Goal: Task Accomplishment & Management: Check status

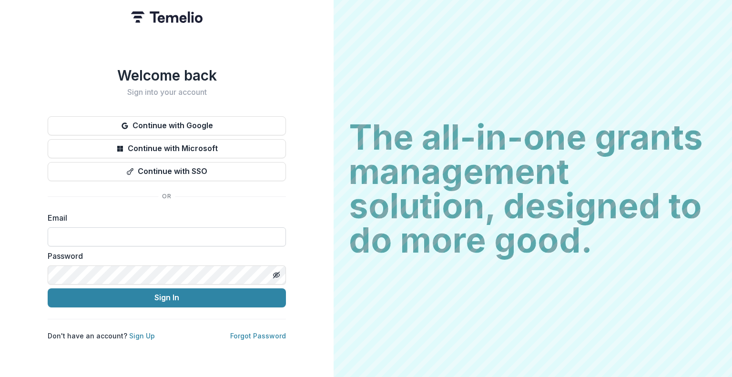
click at [176, 234] on input at bounding box center [167, 236] width 238 height 19
type input "**********"
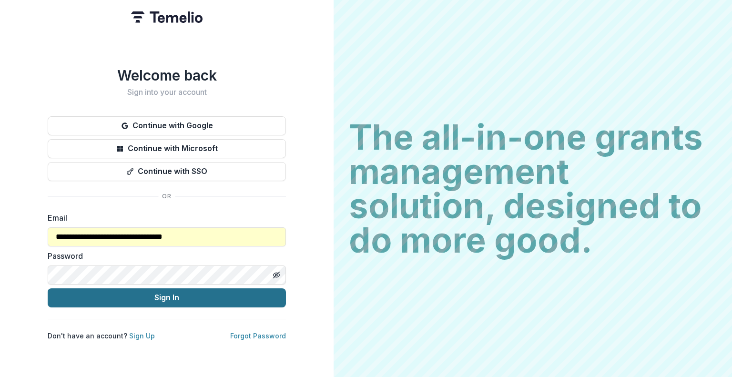
click at [172, 297] on button "Sign In" at bounding box center [167, 297] width 238 height 19
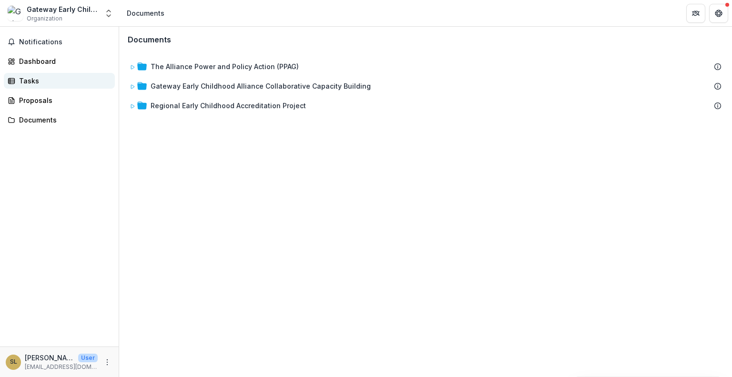
click at [38, 81] on div "Tasks" at bounding box center [63, 81] width 88 height 10
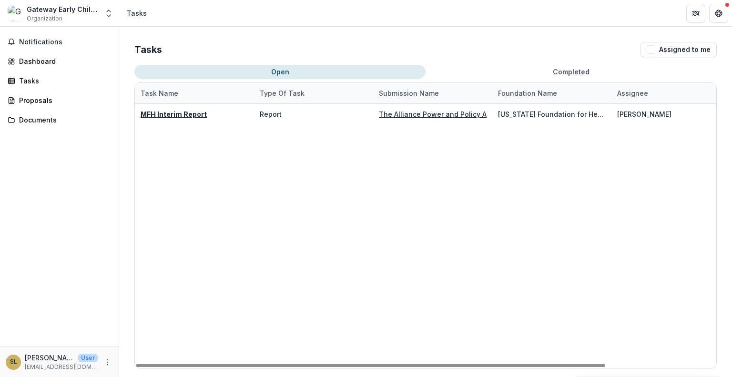
click at [323, 69] on button "Open" at bounding box center [279, 72] width 291 height 14
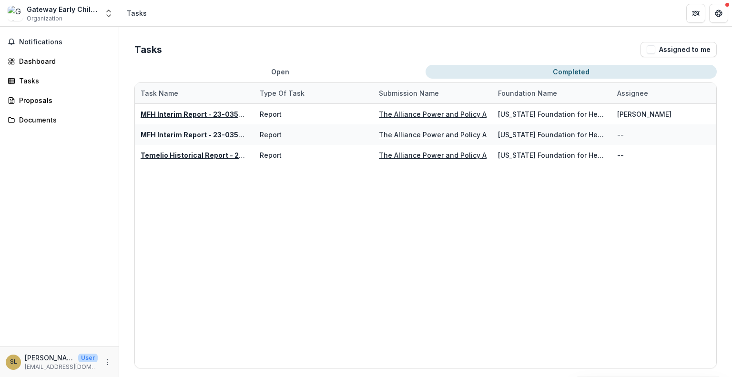
click at [576, 70] on button "Completed" at bounding box center [571, 72] width 291 height 14
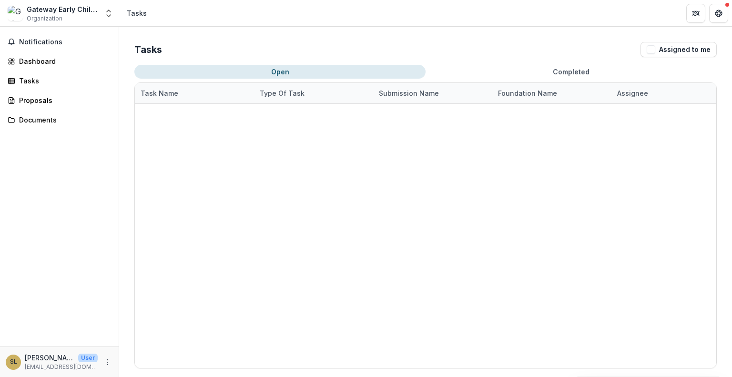
click at [266, 76] on button "Open" at bounding box center [279, 72] width 291 height 14
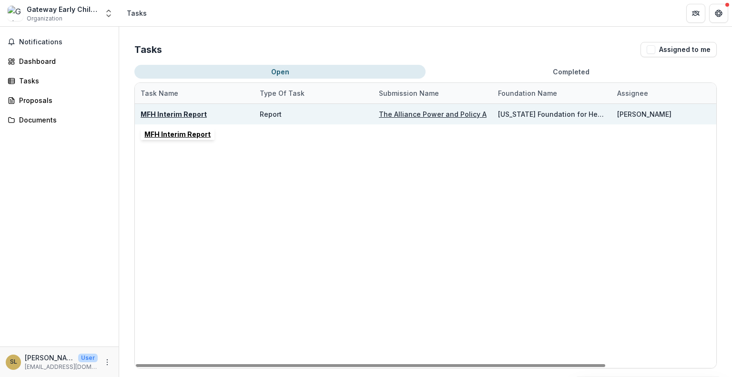
click at [194, 112] on u "MFH Interim Report" at bounding box center [174, 114] width 66 height 8
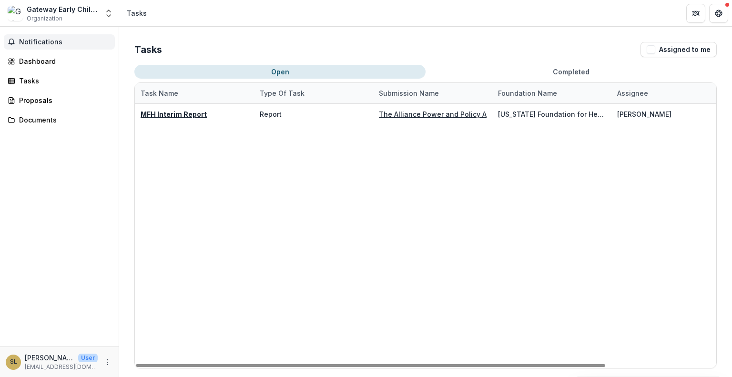
click at [34, 45] on span "Notifications" at bounding box center [65, 42] width 92 height 8
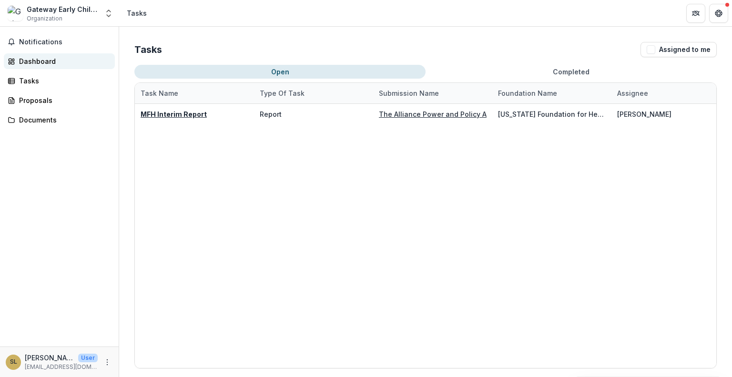
click at [49, 62] on div "Dashboard" at bounding box center [63, 61] width 88 height 10
